Goal: Task Accomplishment & Management: Use online tool/utility

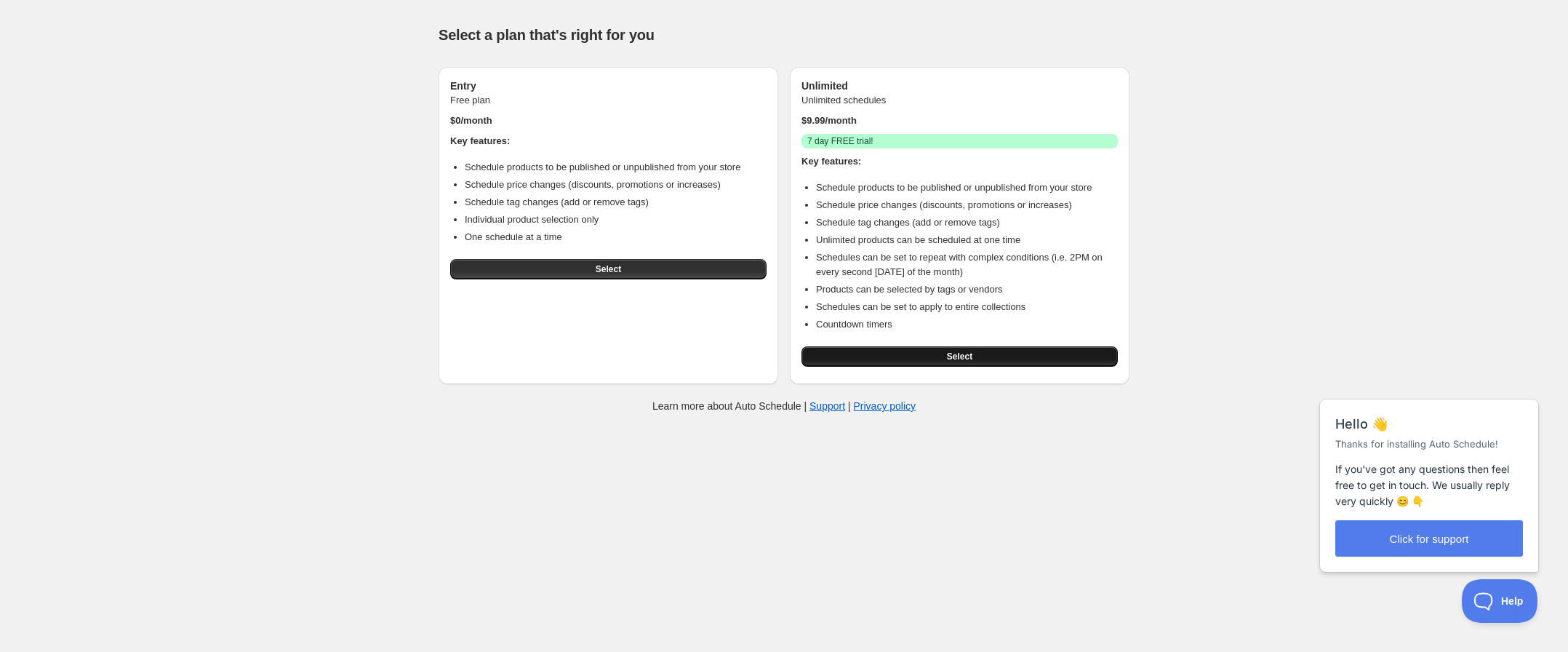
click at [952, 359] on span "Select" at bounding box center [959, 356] width 25 height 12
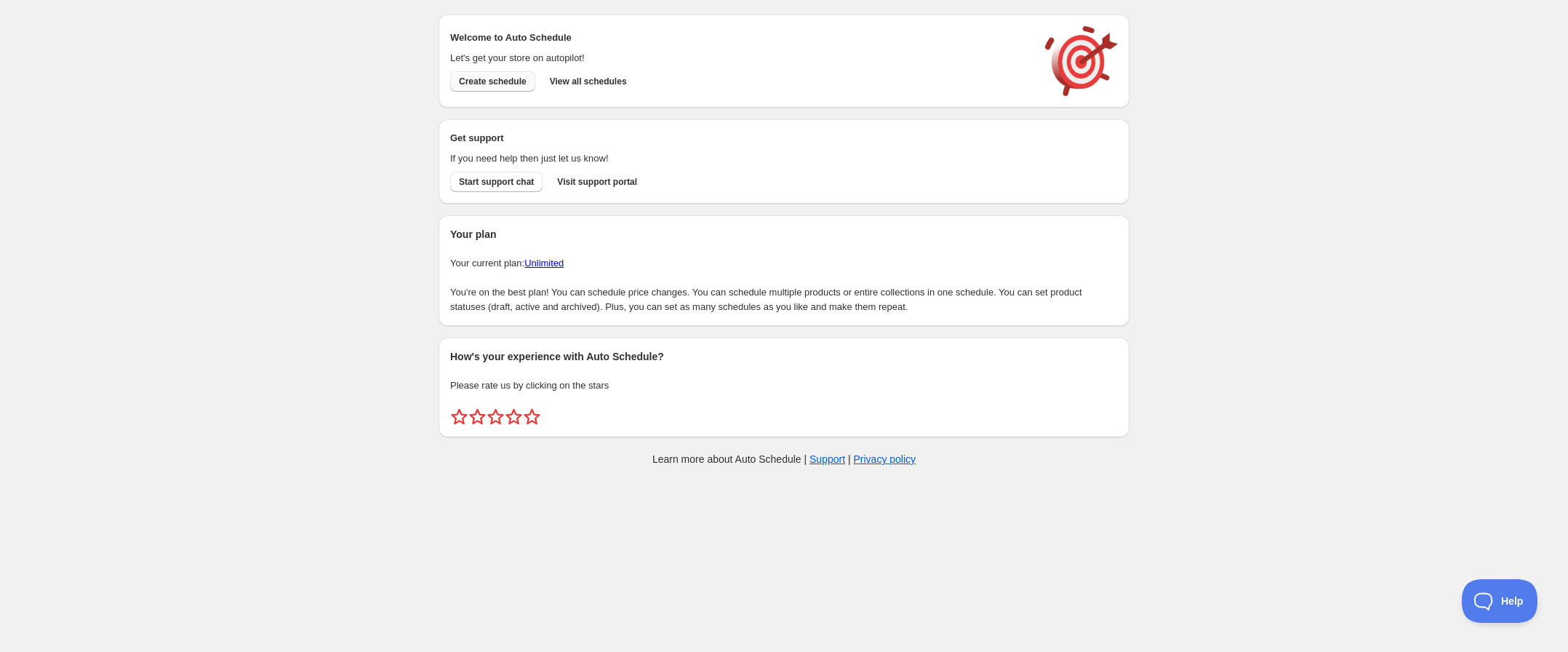
click at [509, 88] on button "Create schedule" at bounding box center [492, 81] width 85 height 21
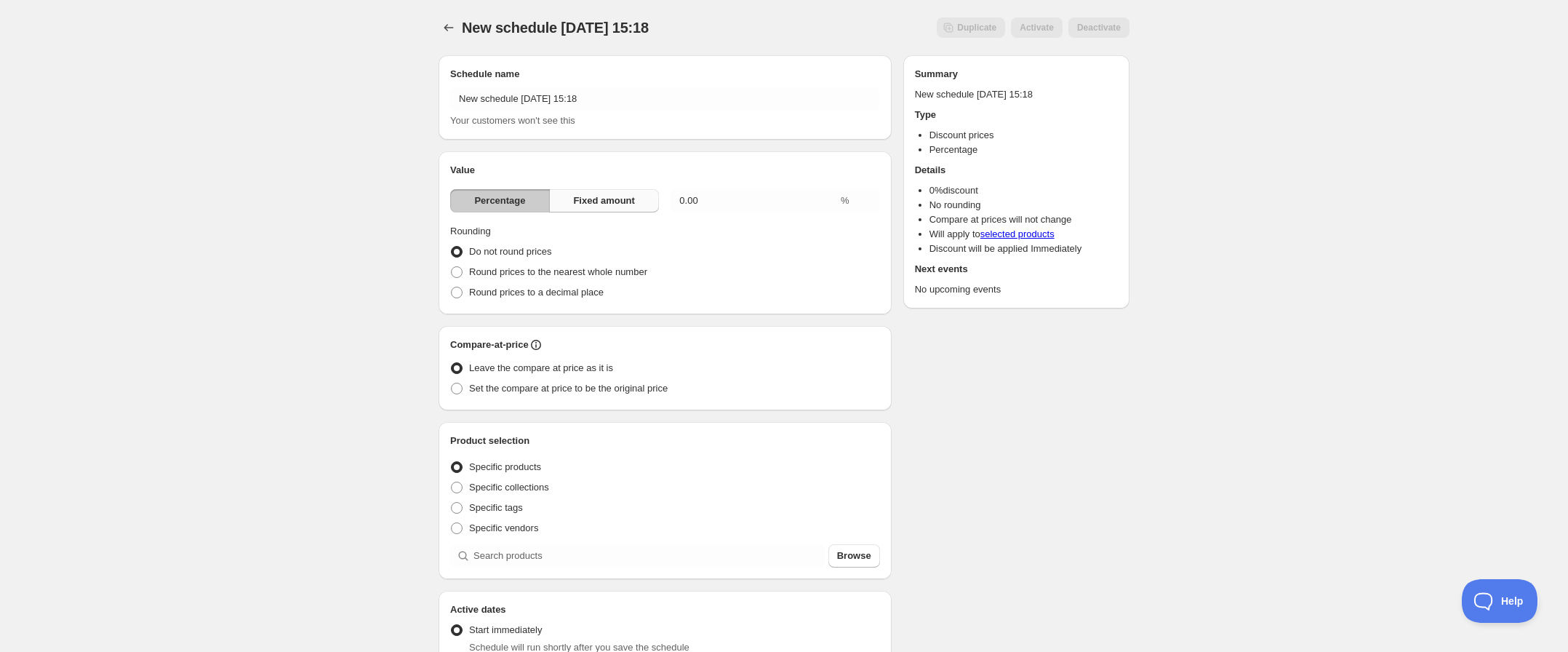
click at [618, 201] on span "Fixed amount" at bounding box center [603, 201] width 62 height 14
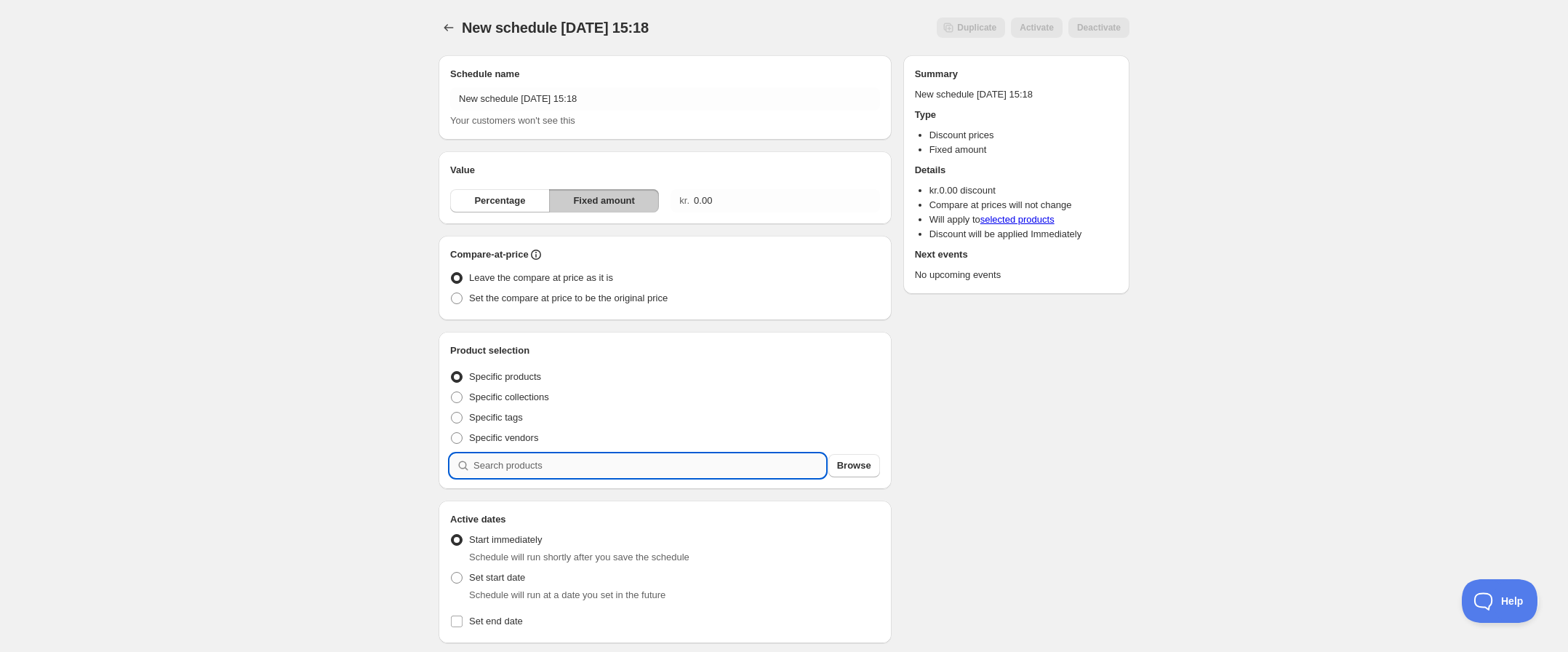
click at [593, 466] on input "search" at bounding box center [649, 465] width 352 height 23
type input "0"
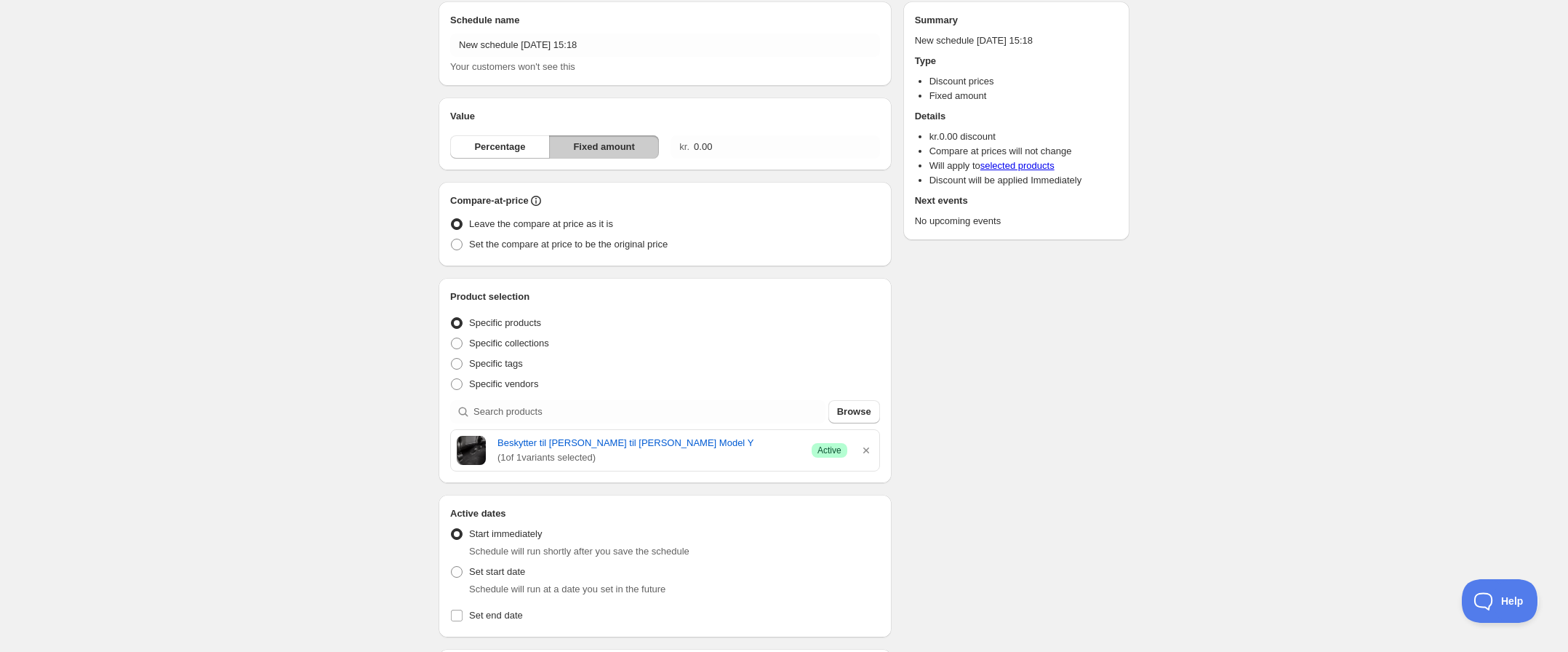
scroll to position [60, 0]
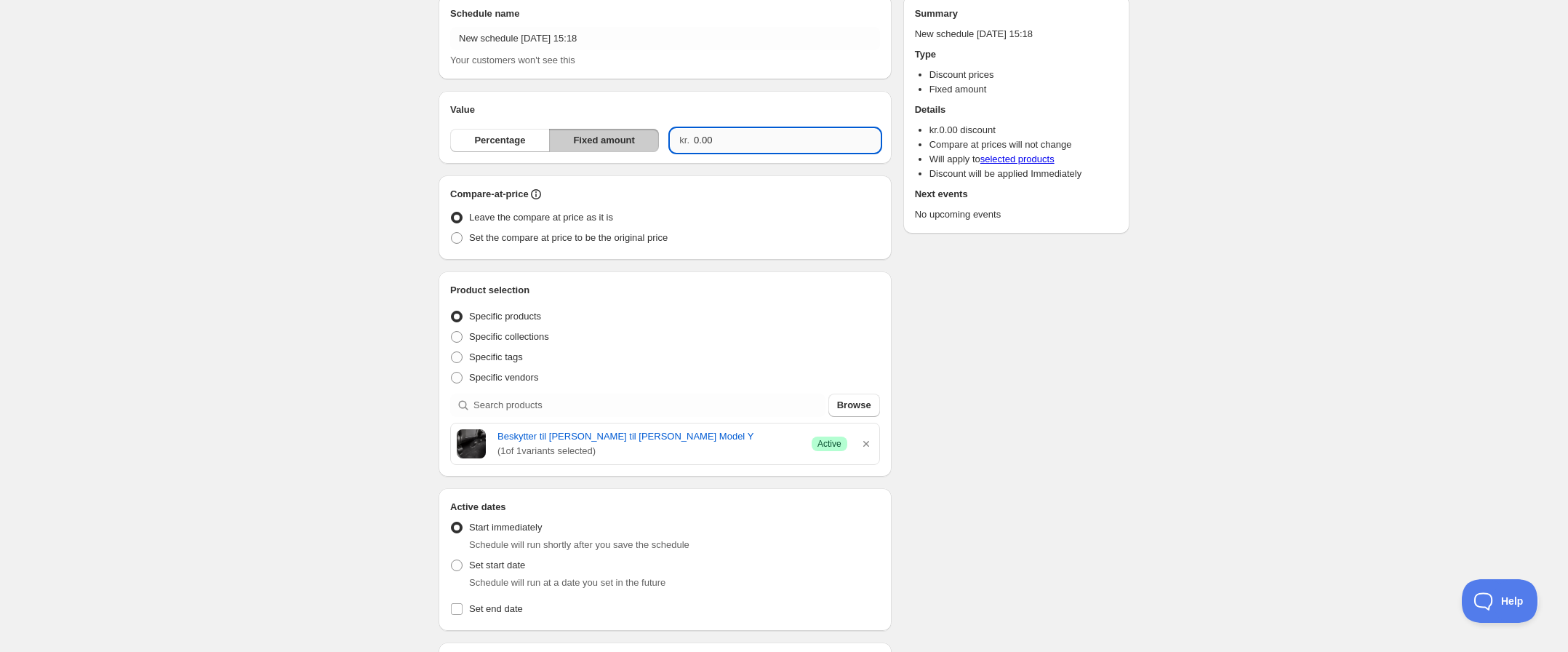
click at [731, 138] on input "0.00" at bounding box center [786, 141] width 186 height 23
drag, startPoint x: 731, startPoint y: 138, endPoint x: 693, endPoint y: 140, distance: 38.1
click at [693, 140] on div "kr. 0.00" at bounding box center [775, 141] width 208 height 23
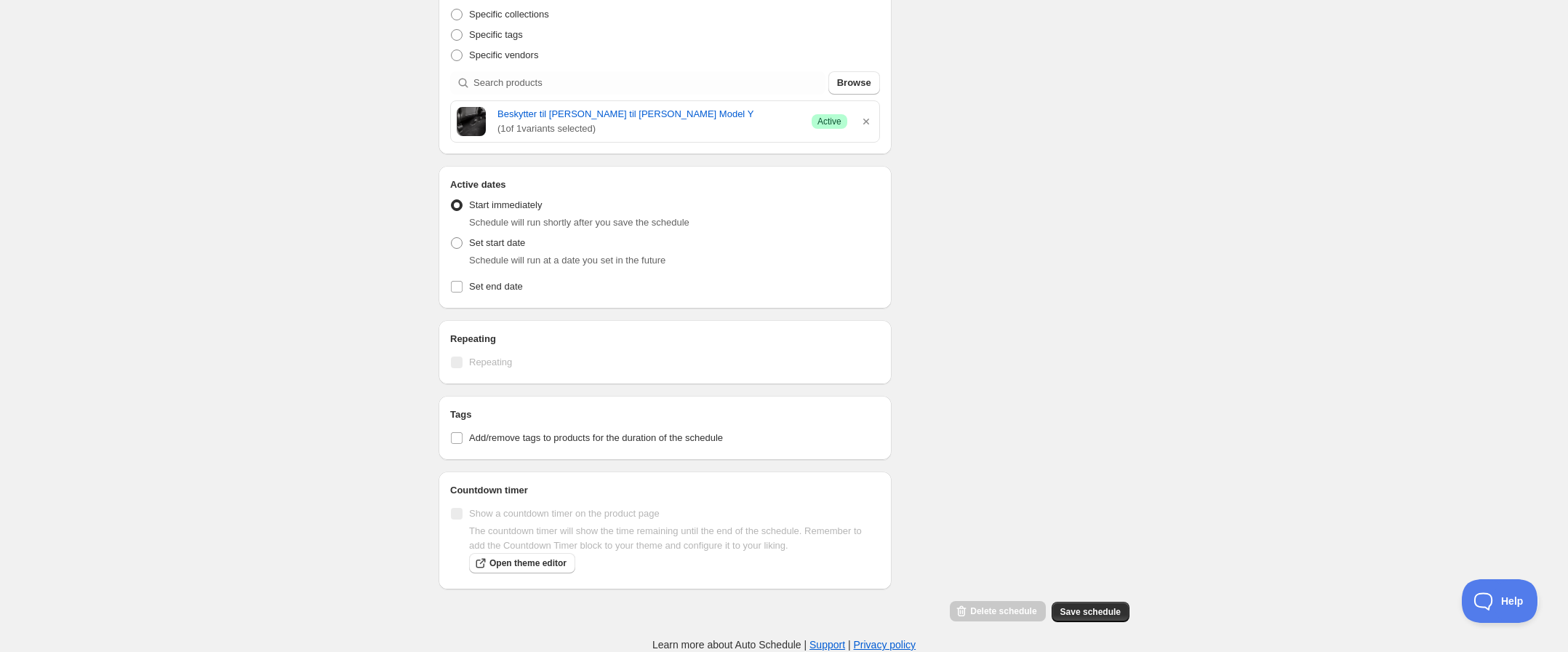
scroll to position [382, 0]
click at [515, 565] on span "Open theme editor" at bounding box center [527, 563] width 77 height 12
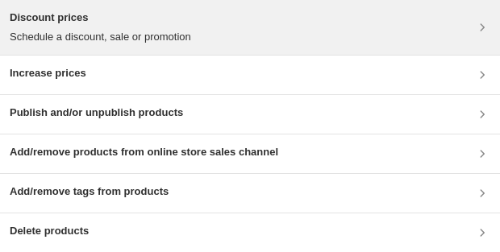
click at [133, 33] on p "Schedule a discount, sale or promotion" at bounding box center [100, 37] width 181 height 16
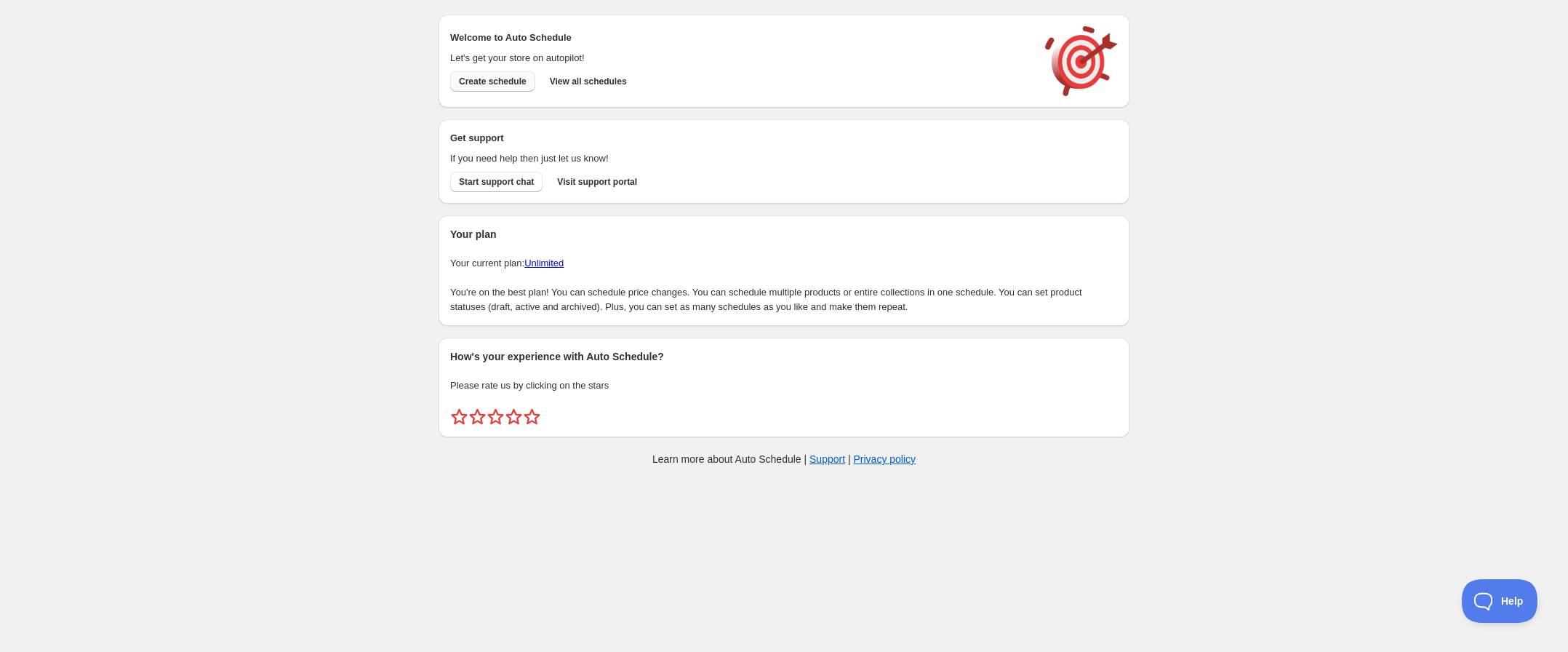
click at [525, 77] on span "Create schedule" at bounding box center [492, 81] width 68 height 12
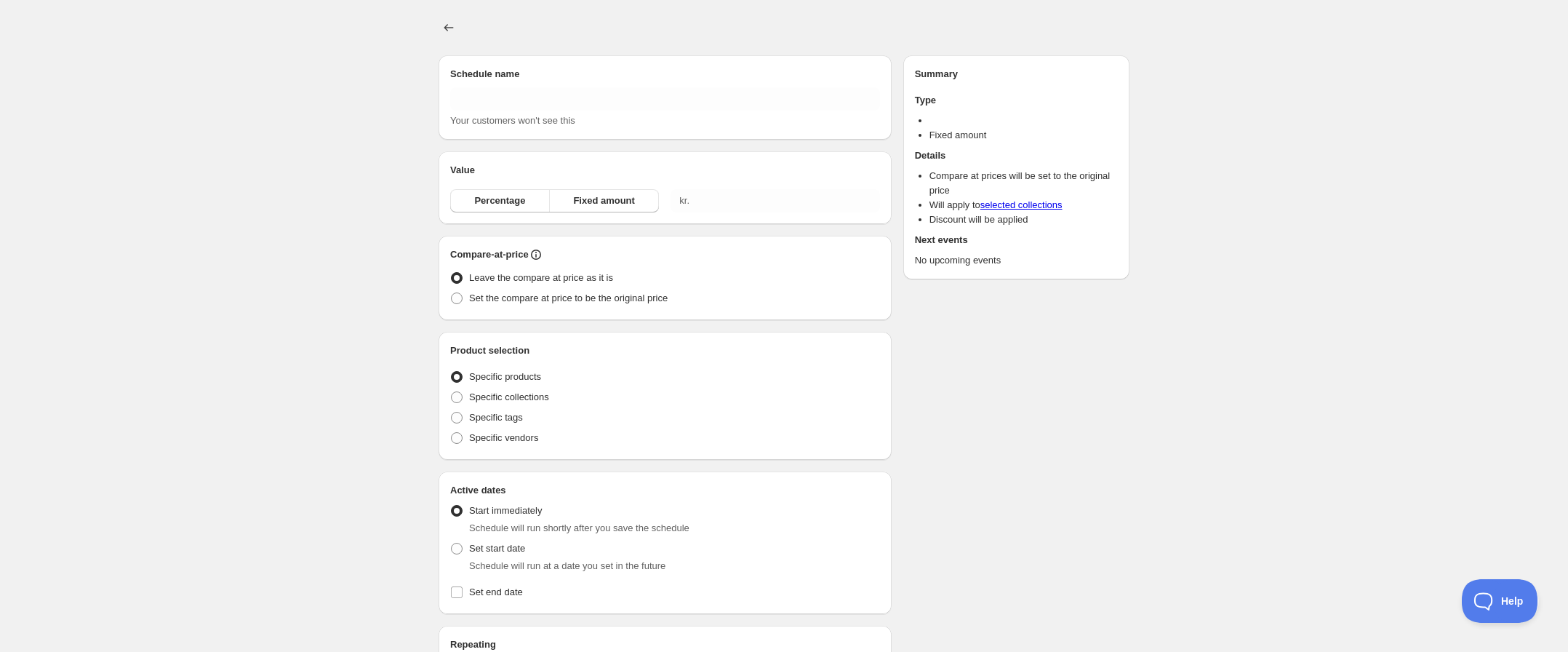
type input "New schedule [DATE] 15:23"
type input "0.00"
radio input "true"
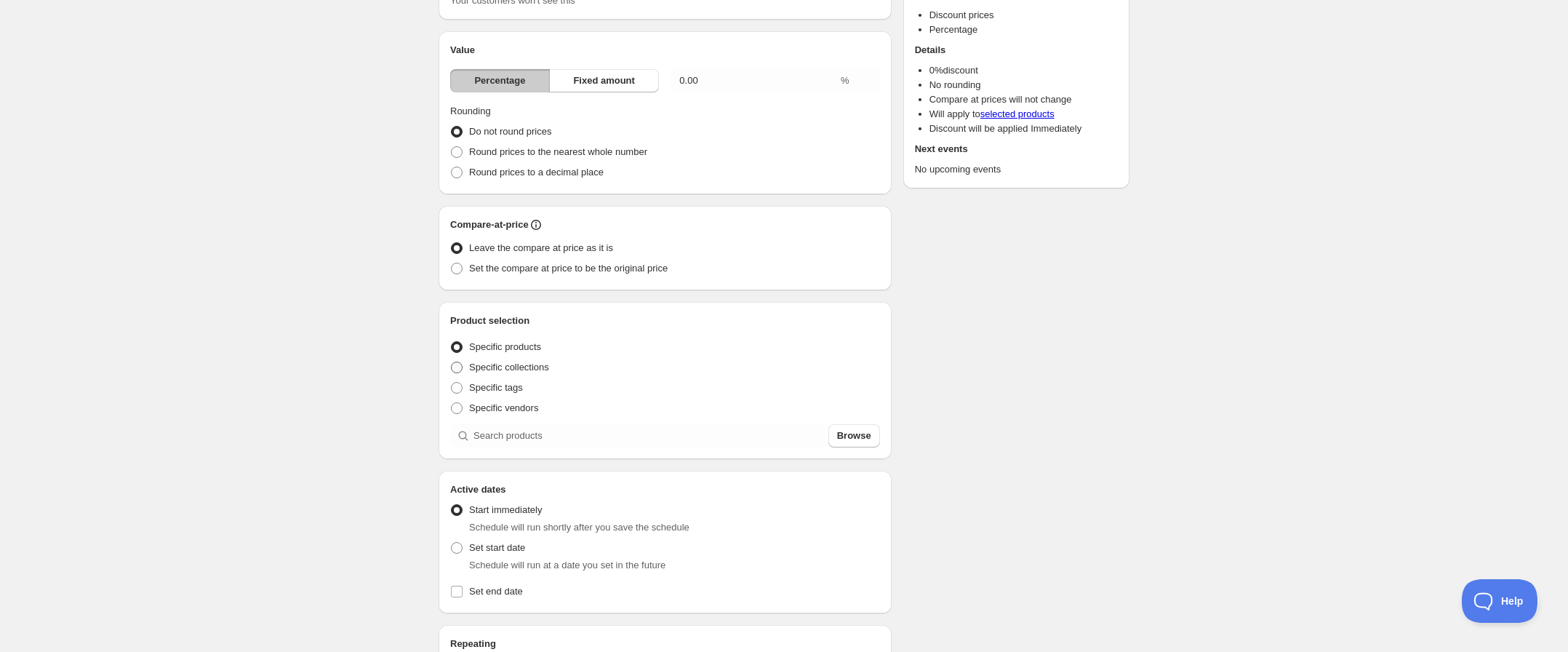
scroll to position [126, 0]
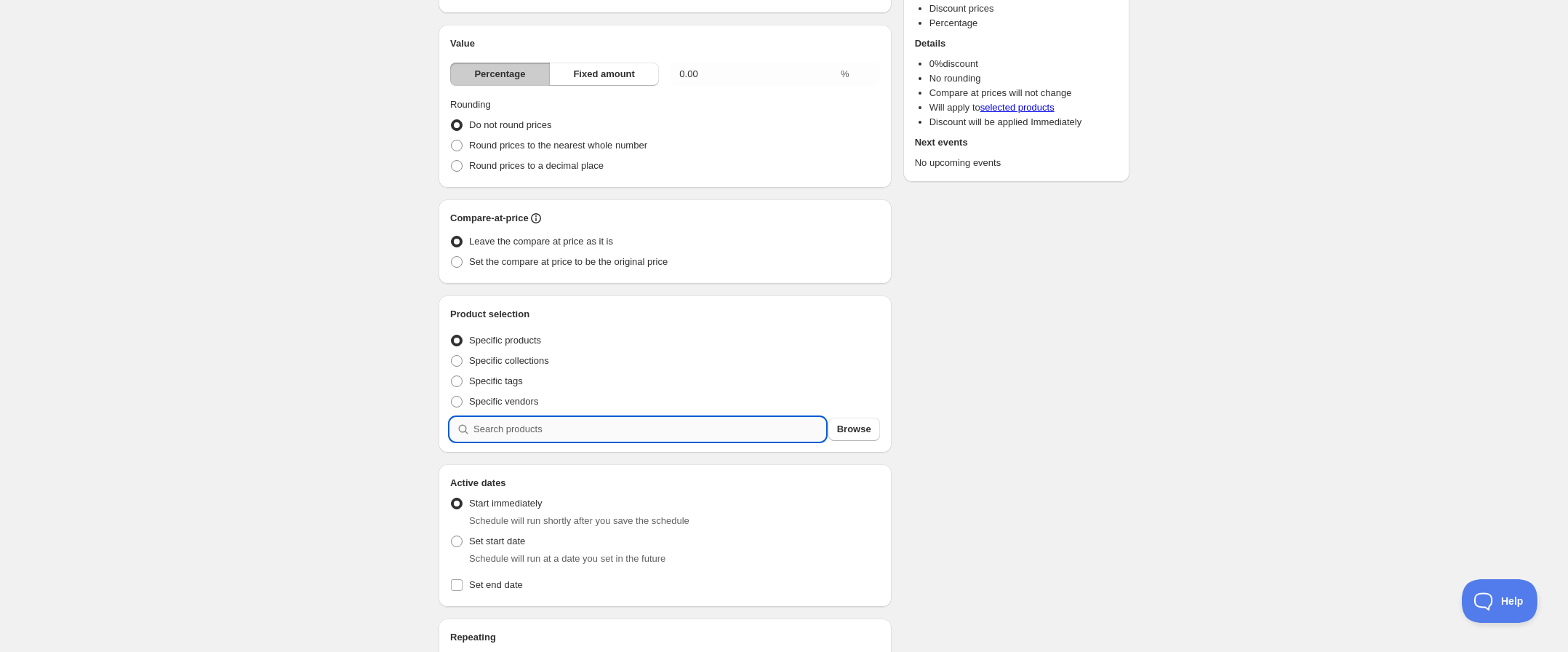
click at [513, 428] on input "search" at bounding box center [649, 429] width 352 height 23
type input "0"
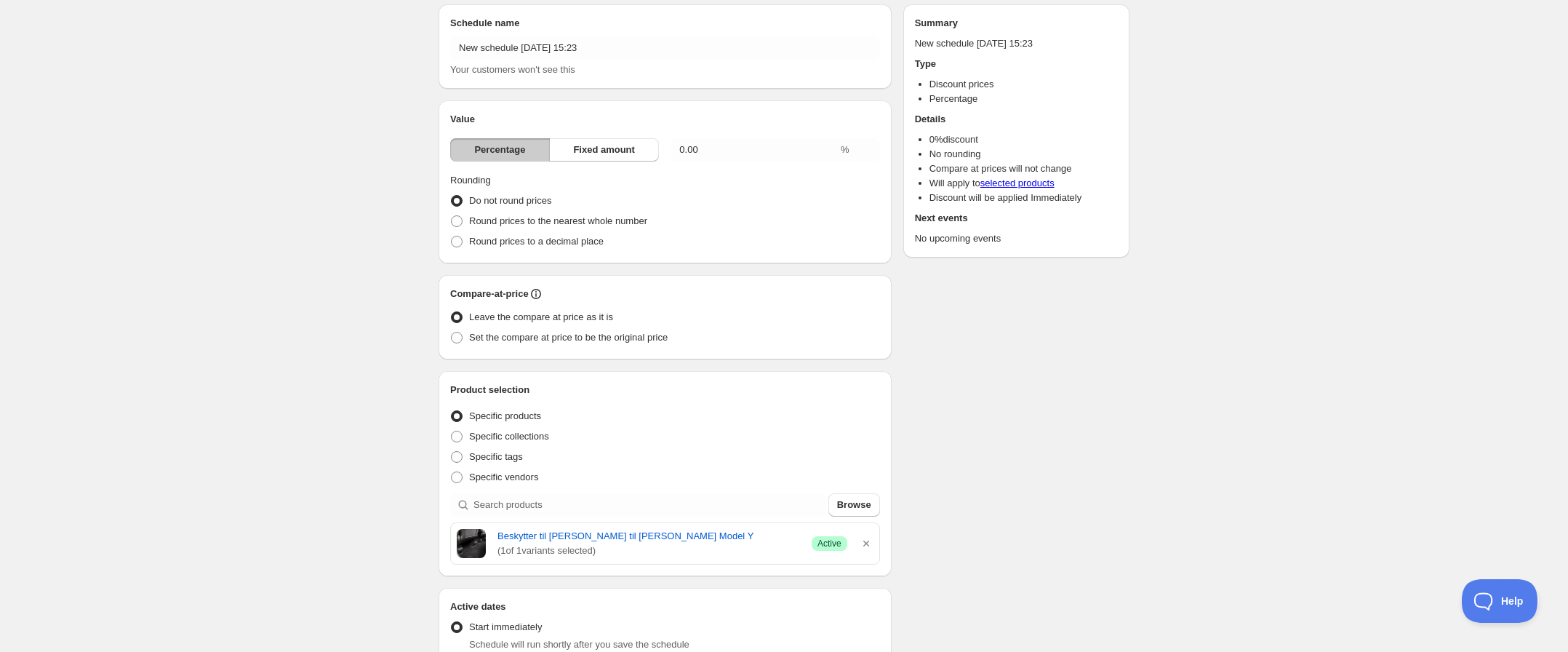
scroll to position [46, 0]
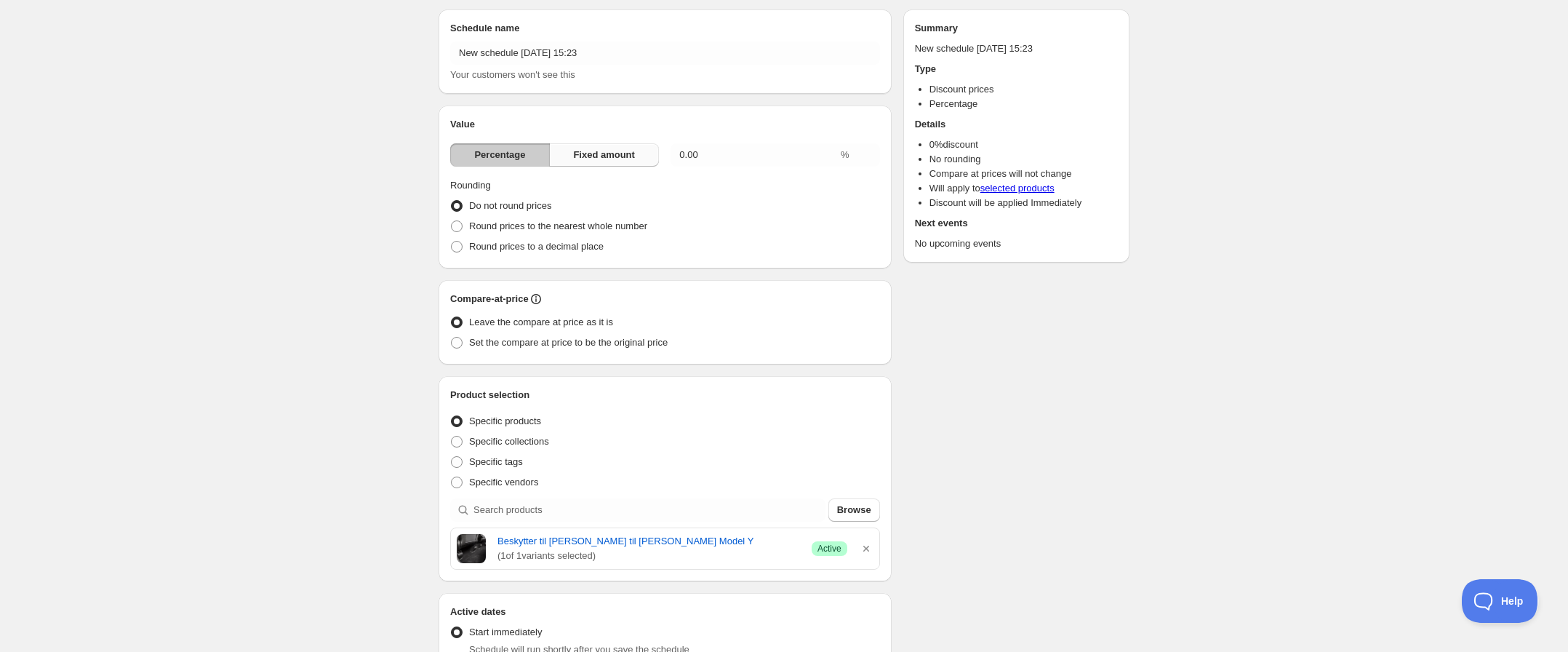
click at [621, 152] on span "Fixed amount" at bounding box center [603, 155] width 62 height 14
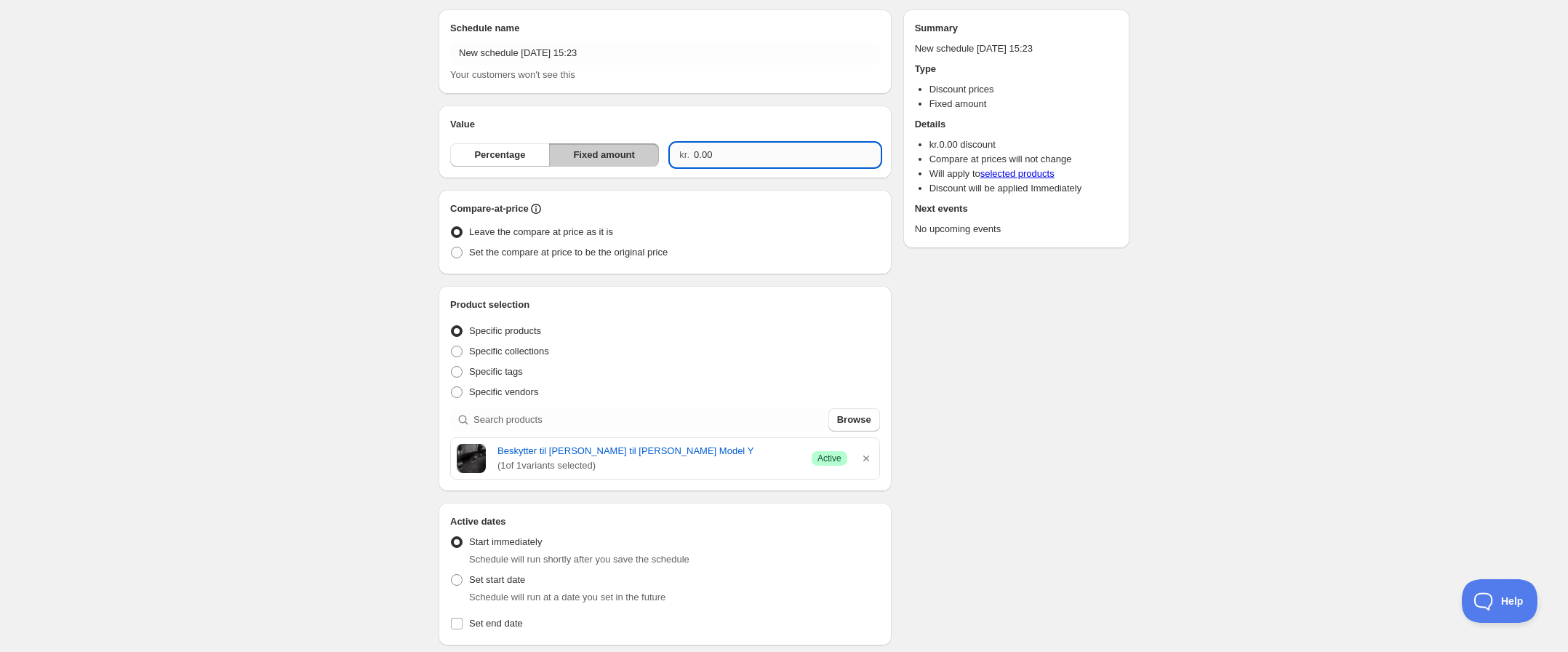
click at [758, 151] on input "0.00" at bounding box center [786, 155] width 186 height 23
drag, startPoint x: 758, startPoint y: 151, endPoint x: 694, endPoint y: 153, distance: 64.0
click at [693, 152] on div "kr. 0.00" at bounding box center [775, 155] width 208 height 23
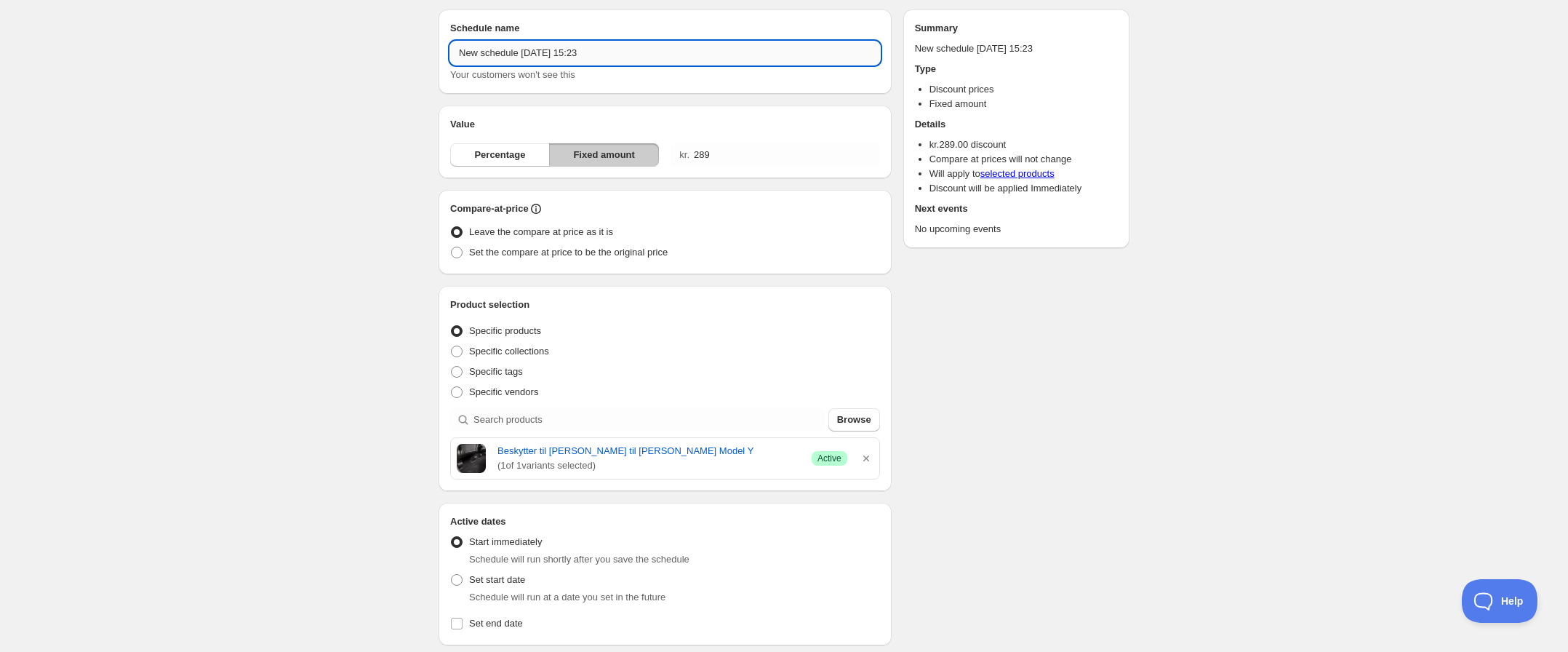
type input "289.00"
drag, startPoint x: 618, startPoint y: 59, endPoint x: 453, endPoint y: 51, distance: 165.2
click at [453, 51] on input "New schedule Aug 12 2025 15:23" at bounding box center [665, 53] width 430 height 23
type input "test"
click at [926, 400] on div "Schedule name test Your customers won't see this Value Percentage Fixed amount …" at bounding box center [777, 479] width 702 height 961
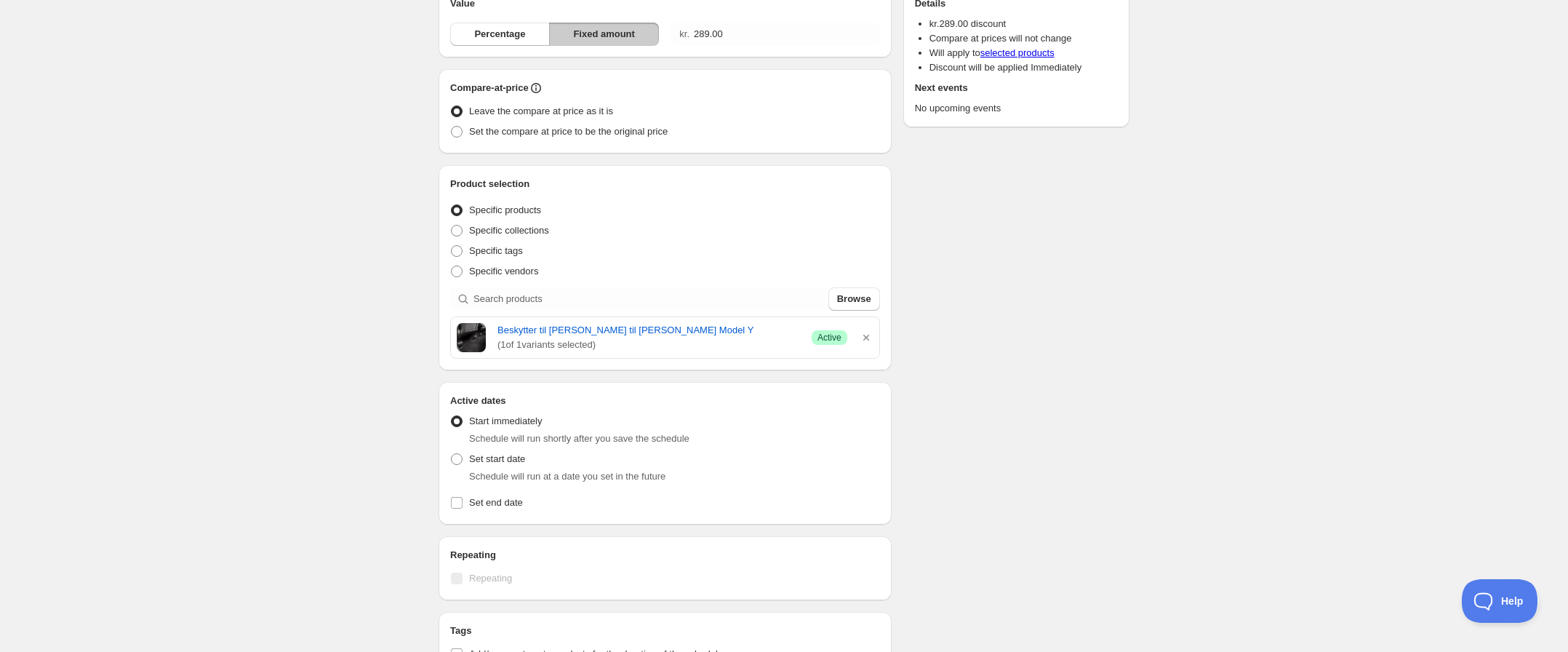
scroll to position [160, 0]
click at [456, 465] on span at bounding box center [456, 465] width 12 height 12
click at [452, 460] on input "Set start date" at bounding box center [451, 460] width 1 height 1
radio input "true"
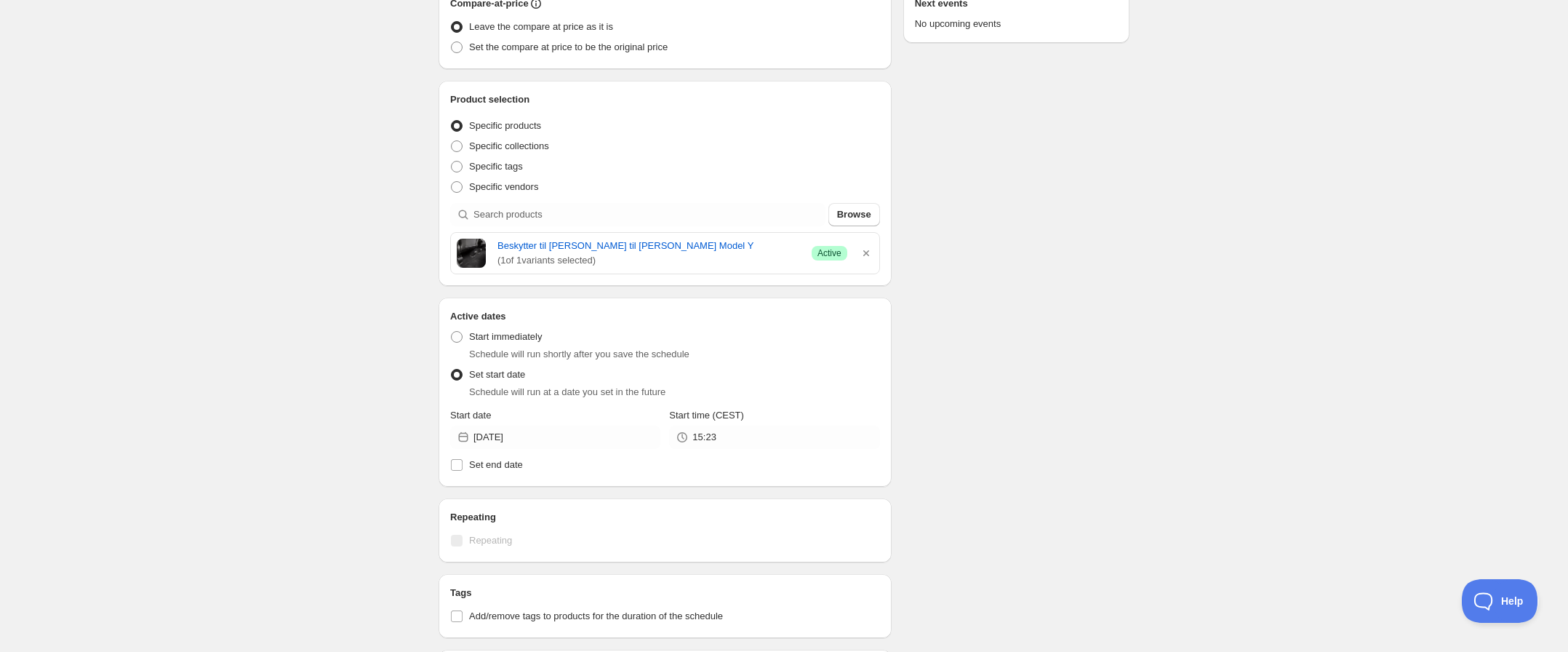
scroll to position [309, 0]
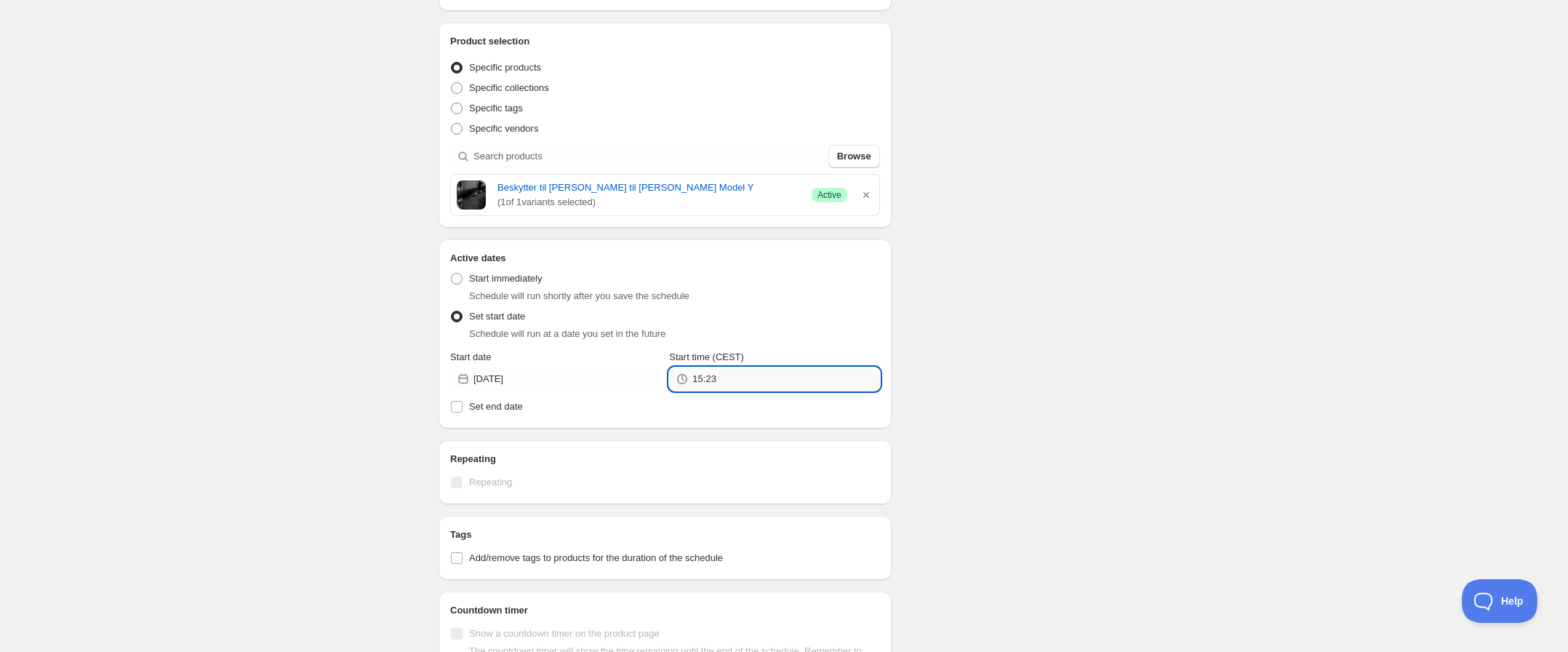
click at [723, 381] on input "15:23" at bounding box center [785, 379] width 187 height 23
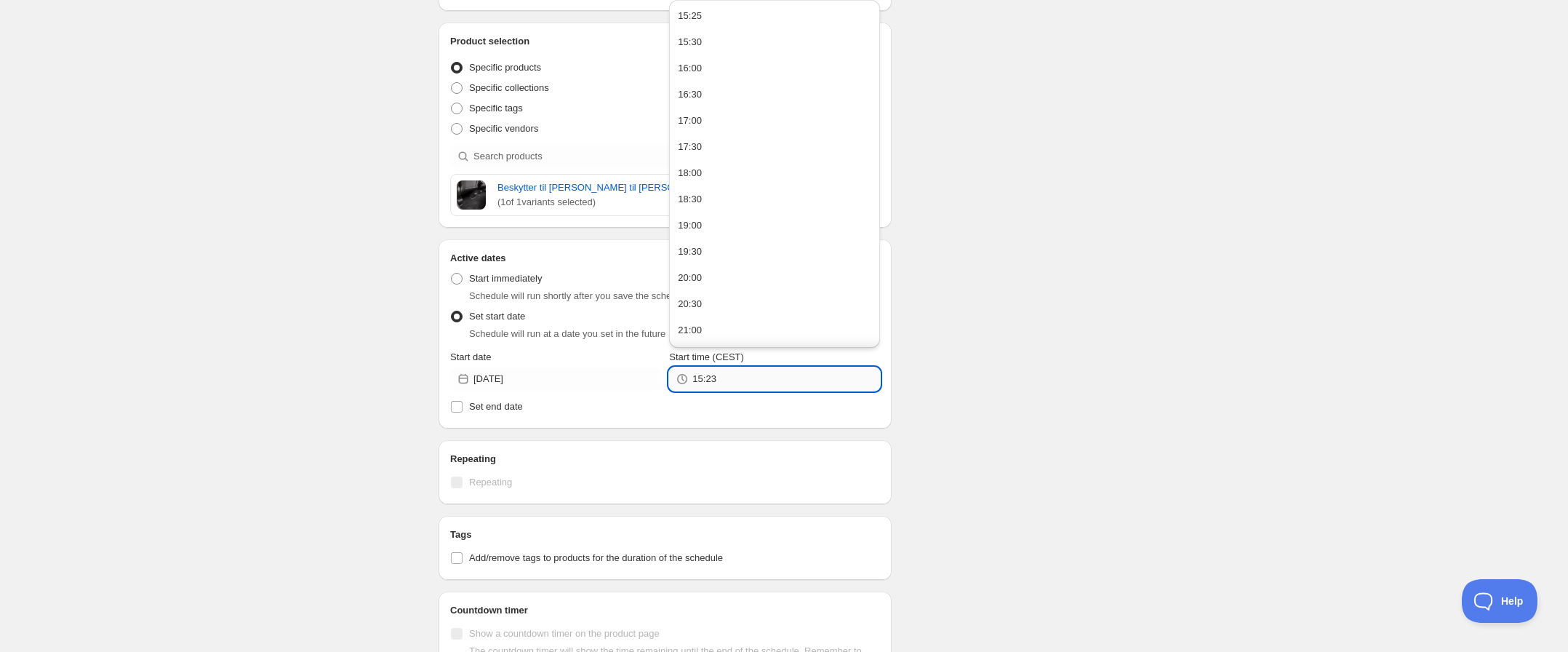
click at [711, 381] on input "15:23" at bounding box center [785, 379] width 187 height 23
type input "15:26"
click at [963, 393] on div "Schedule name test Your customers won't see this Value Percentage Fixed amount …" at bounding box center [777, 239] width 702 height 1008
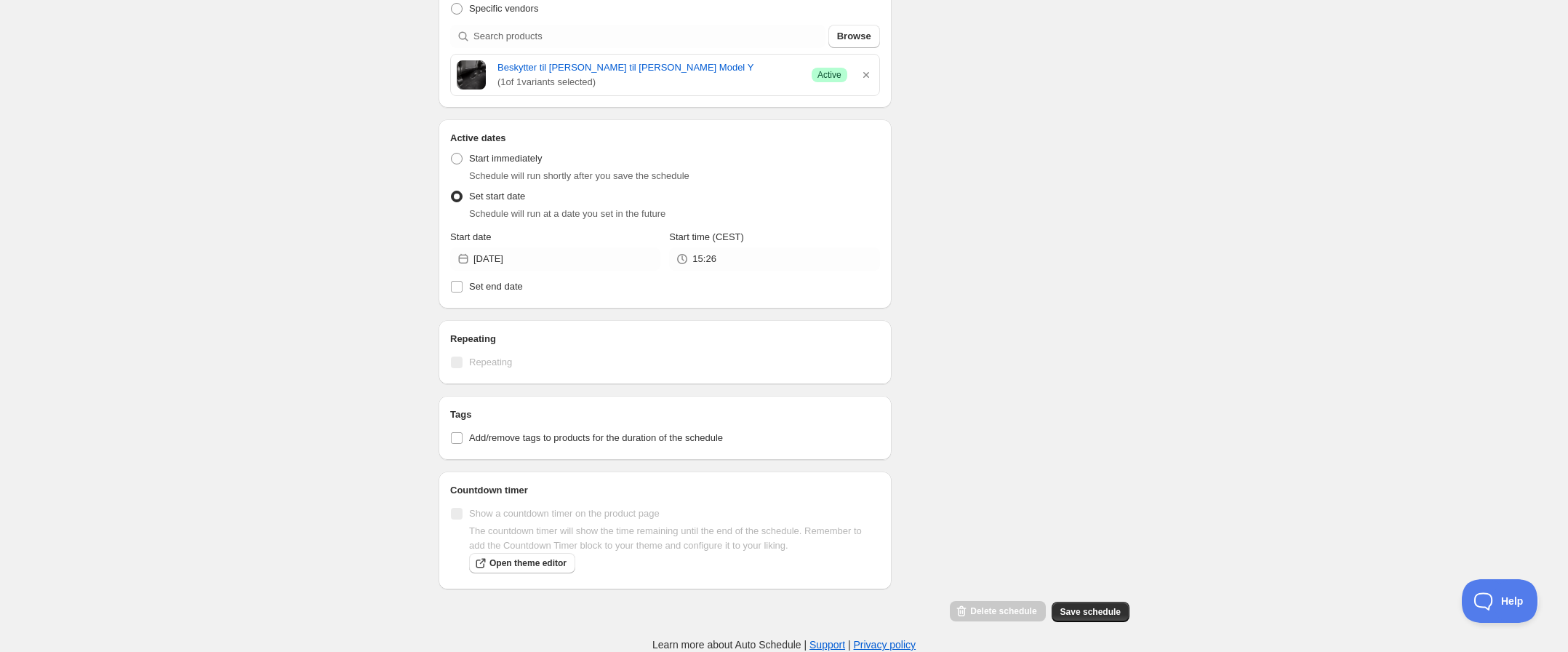
scroll to position [429, 0]
click at [1070, 607] on button "Save schedule" at bounding box center [1090, 611] width 78 height 21
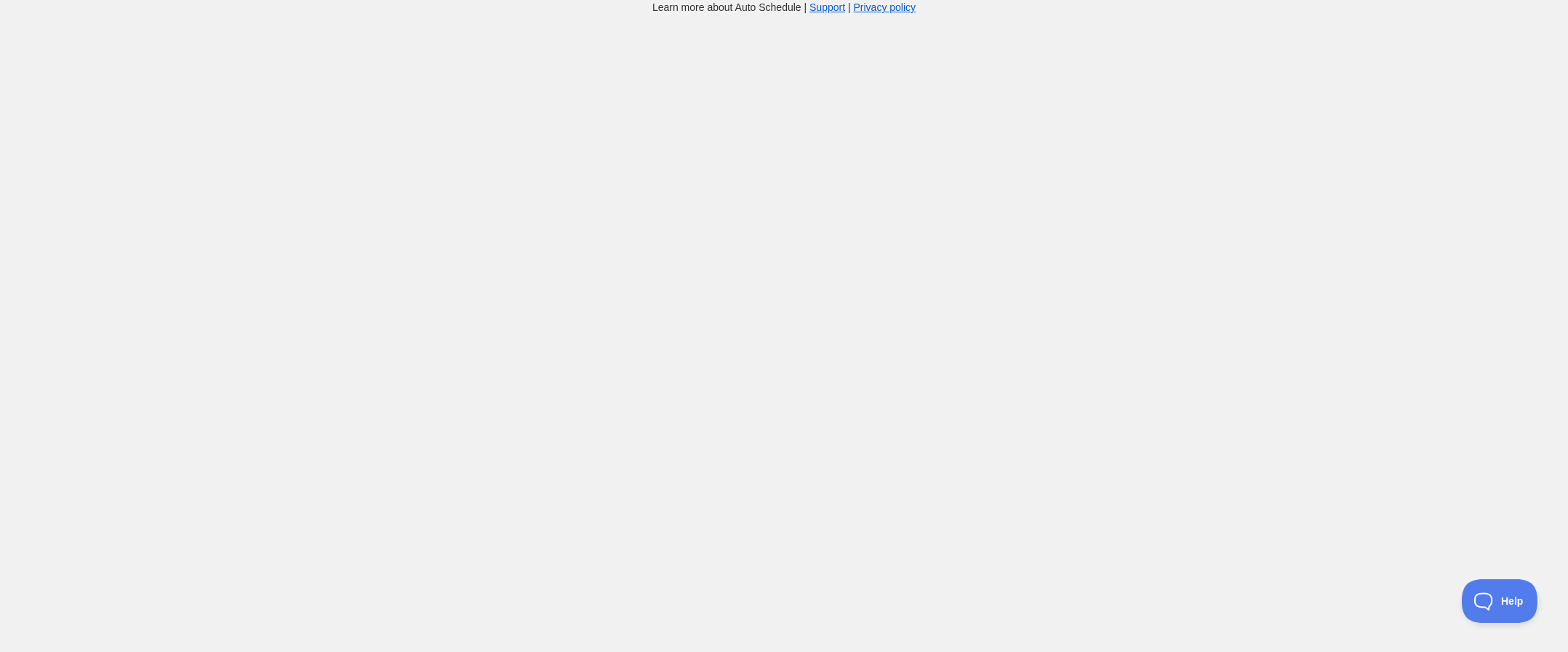
scroll to position [14, 0]
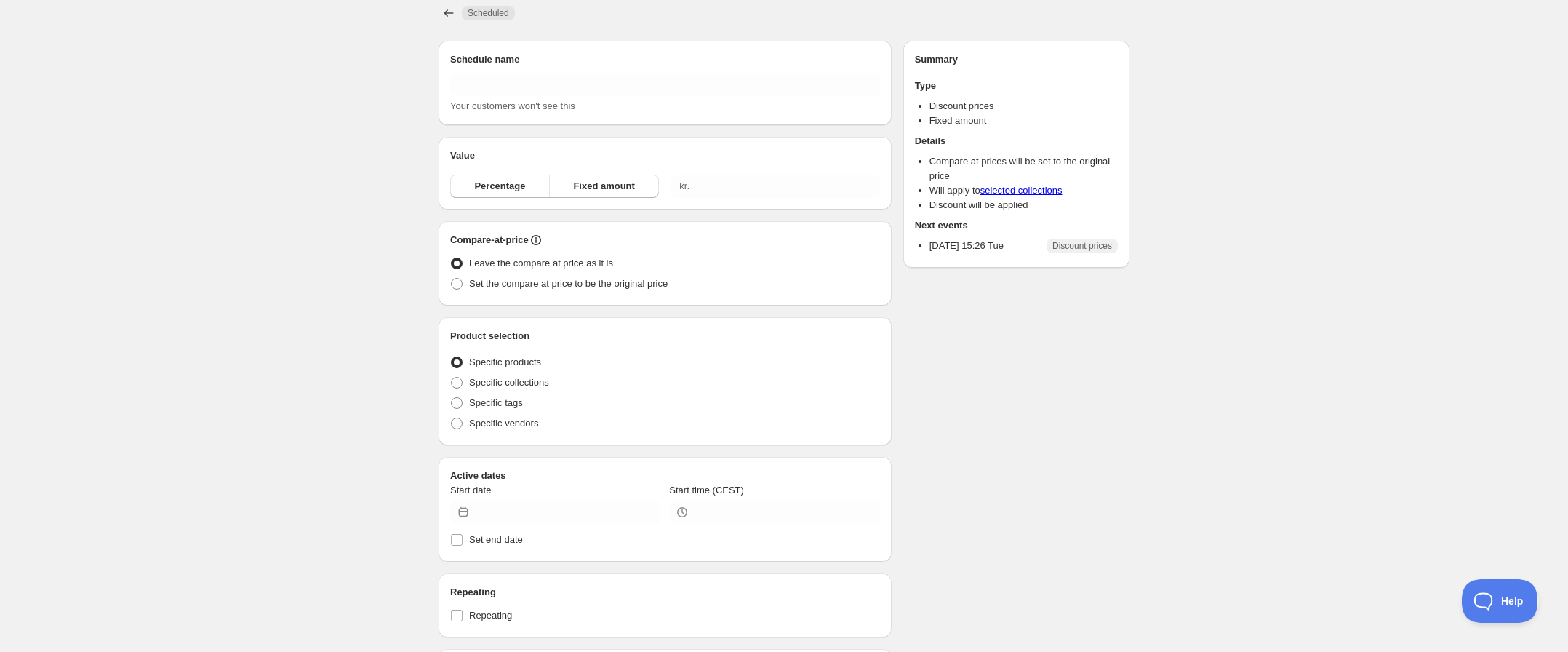
type input "test"
type input "289.00"
radio input "true"
type input "2025-08-12"
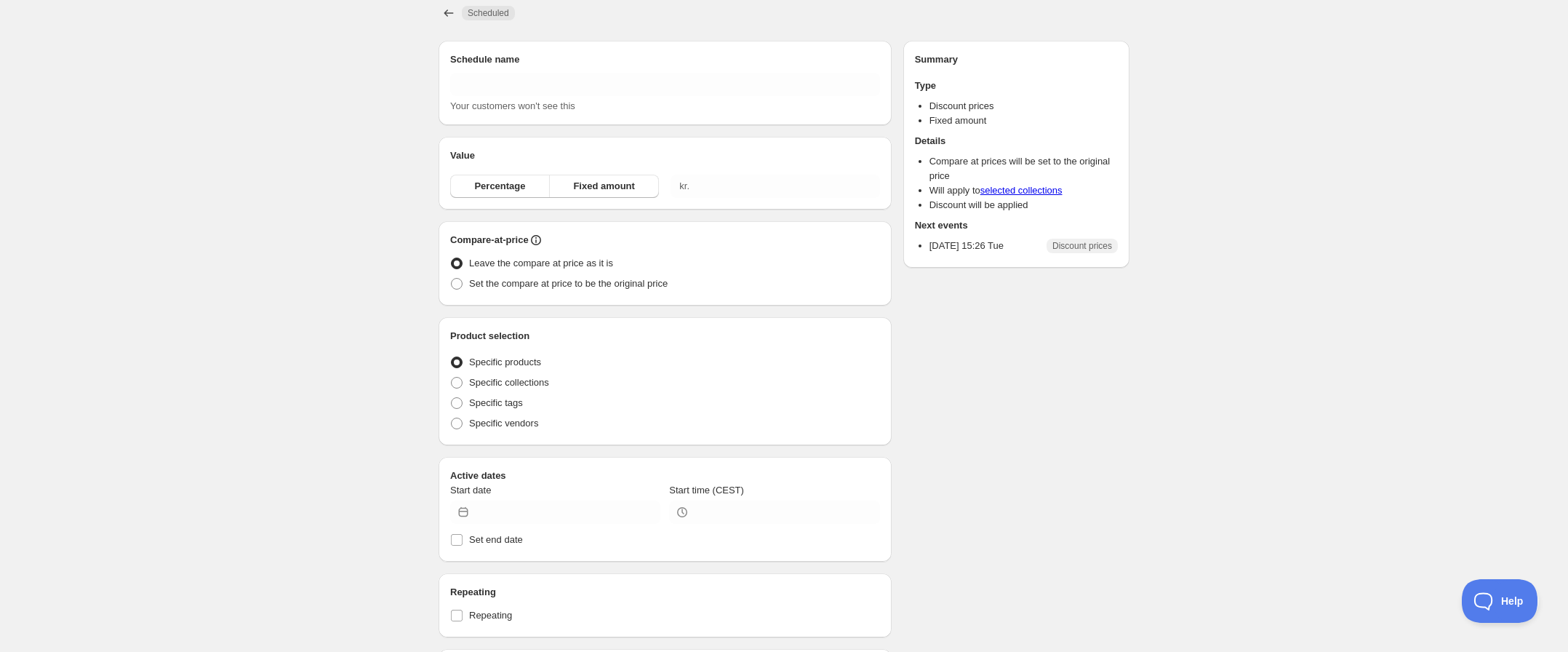
type input "15:26"
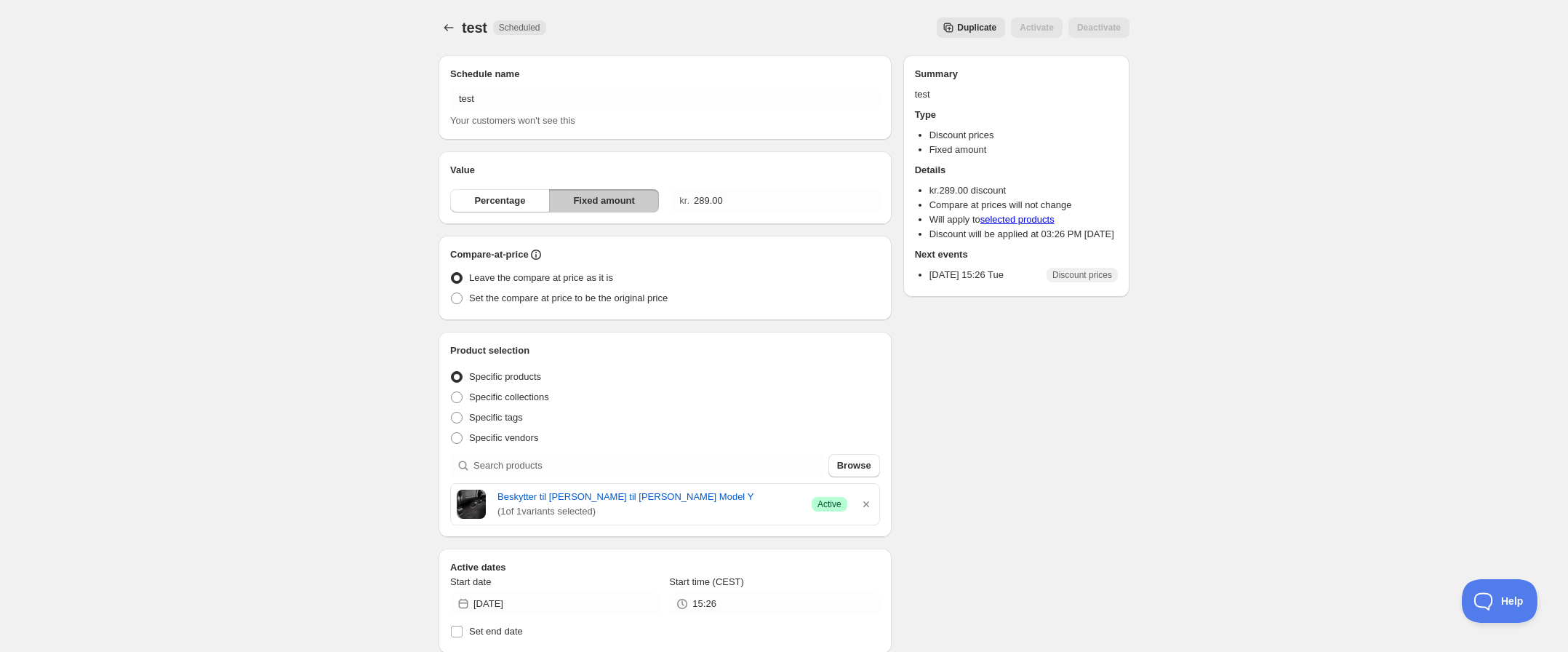
scroll to position [0, 0]
click at [865, 504] on icon "button" at bounding box center [866, 504] width 5 height 5
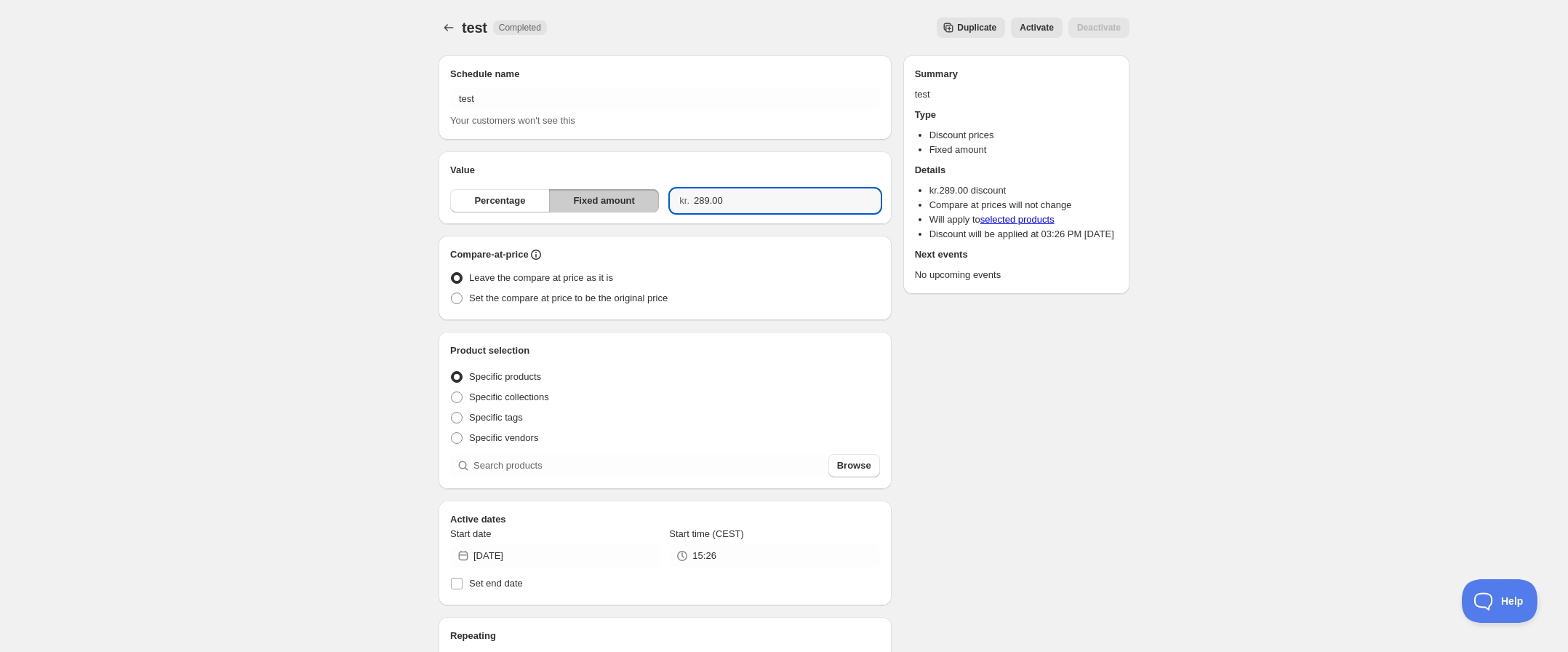
drag, startPoint x: 753, startPoint y: 197, endPoint x: 689, endPoint y: 198, distance: 64.0
click at [689, 198] on div "kr. 289.00" at bounding box center [775, 201] width 208 height 23
type input "299.00"
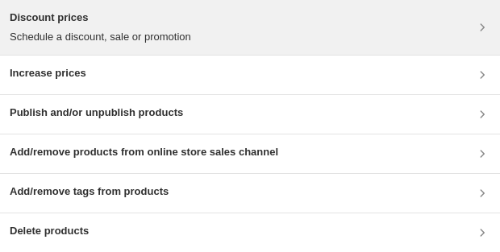
click at [220, 21] on div "Discount prices Schedule a discount, sale or promotion" at bounding box center [250, 27] width 481 height 35
